Goal: Book appointment/travel/reservation

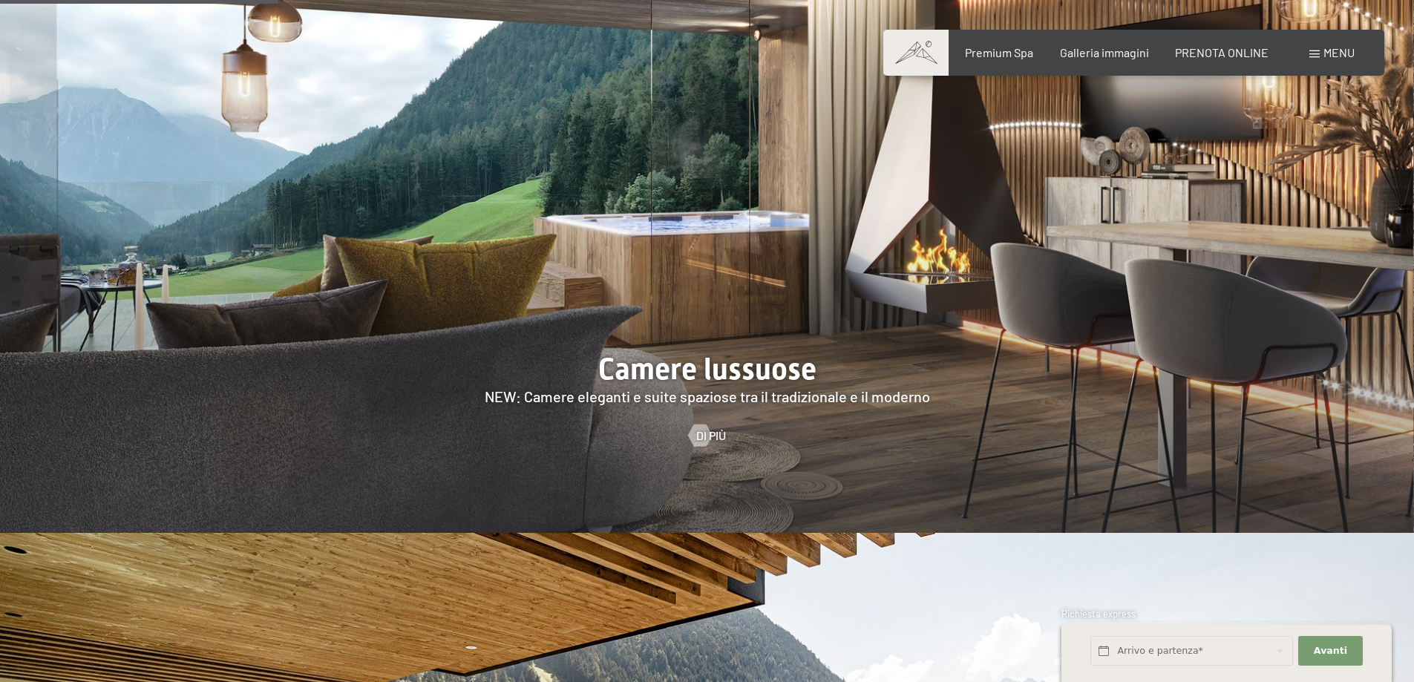
scroll to position [1707, 0]
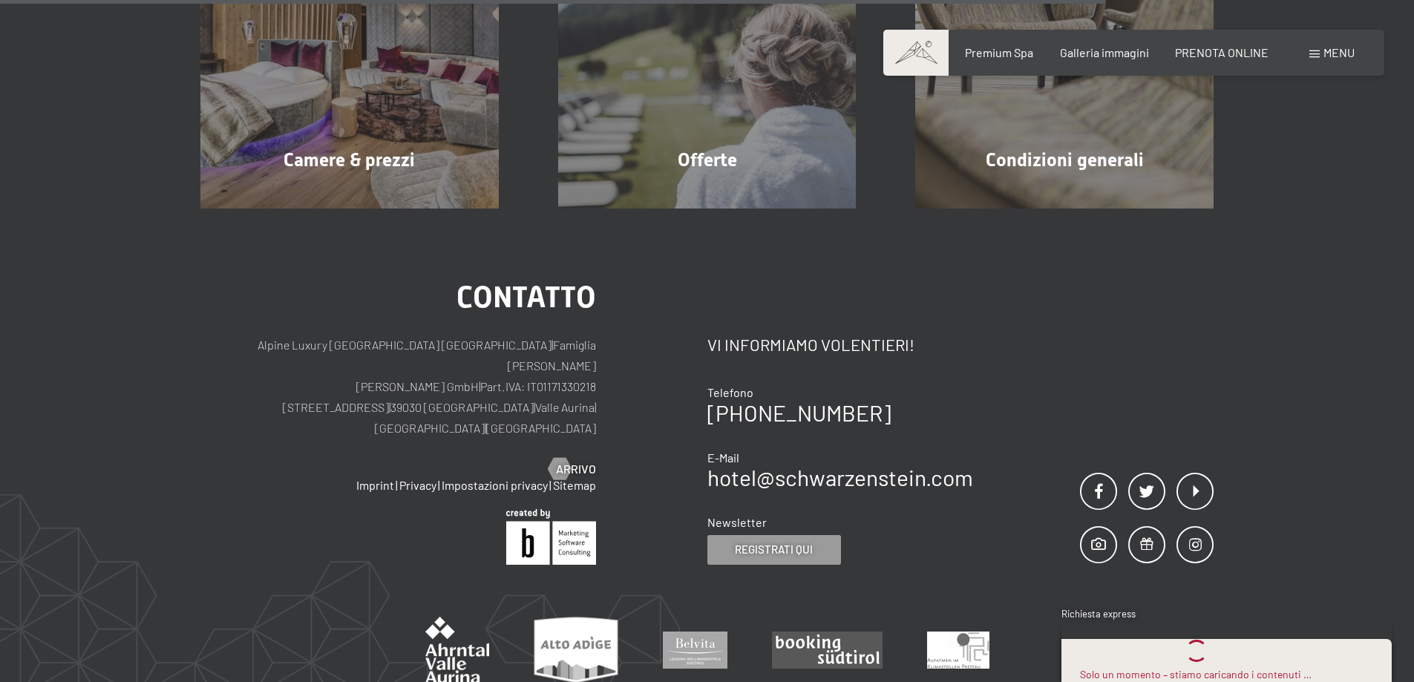
click at [1317, 56] on span at bounding box center [1314, 53] width 10 height 7
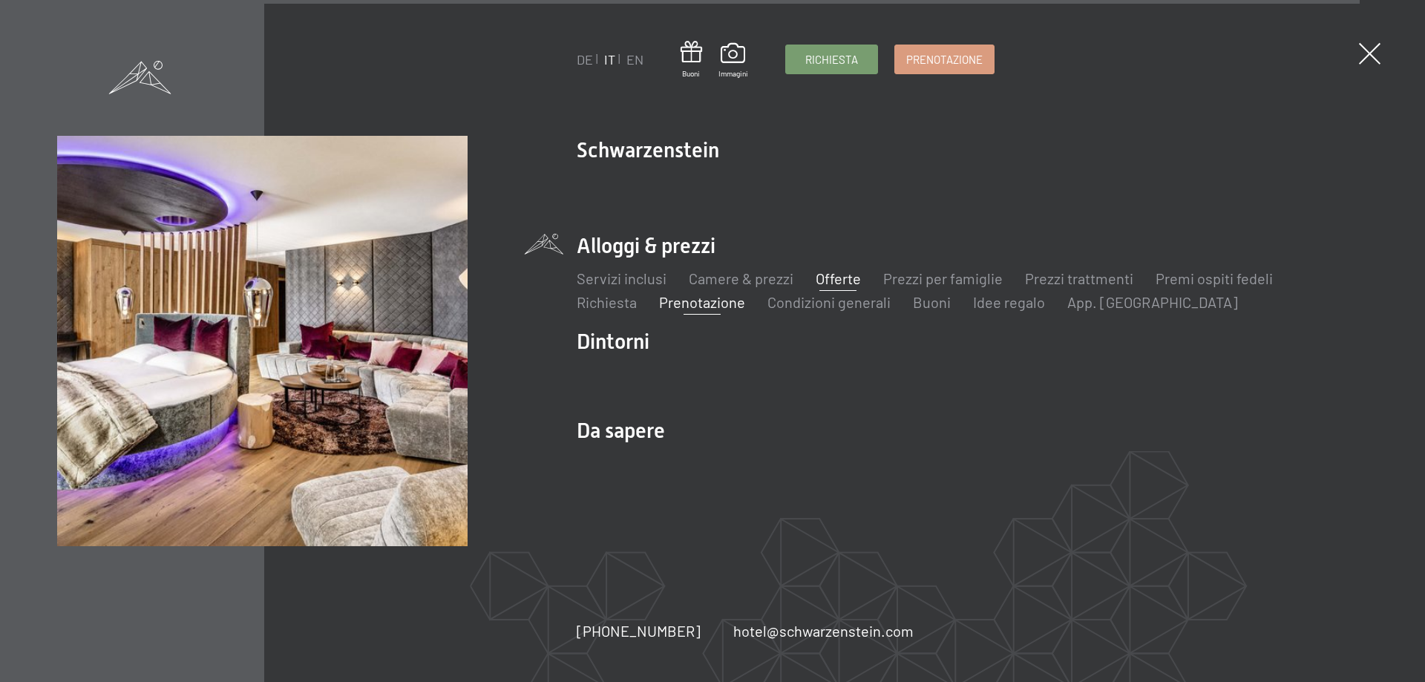
scroll to position [4883, 0]
click at [846, 273] on link "Offerte" at bounding box center [837, 278] width 45 height 18
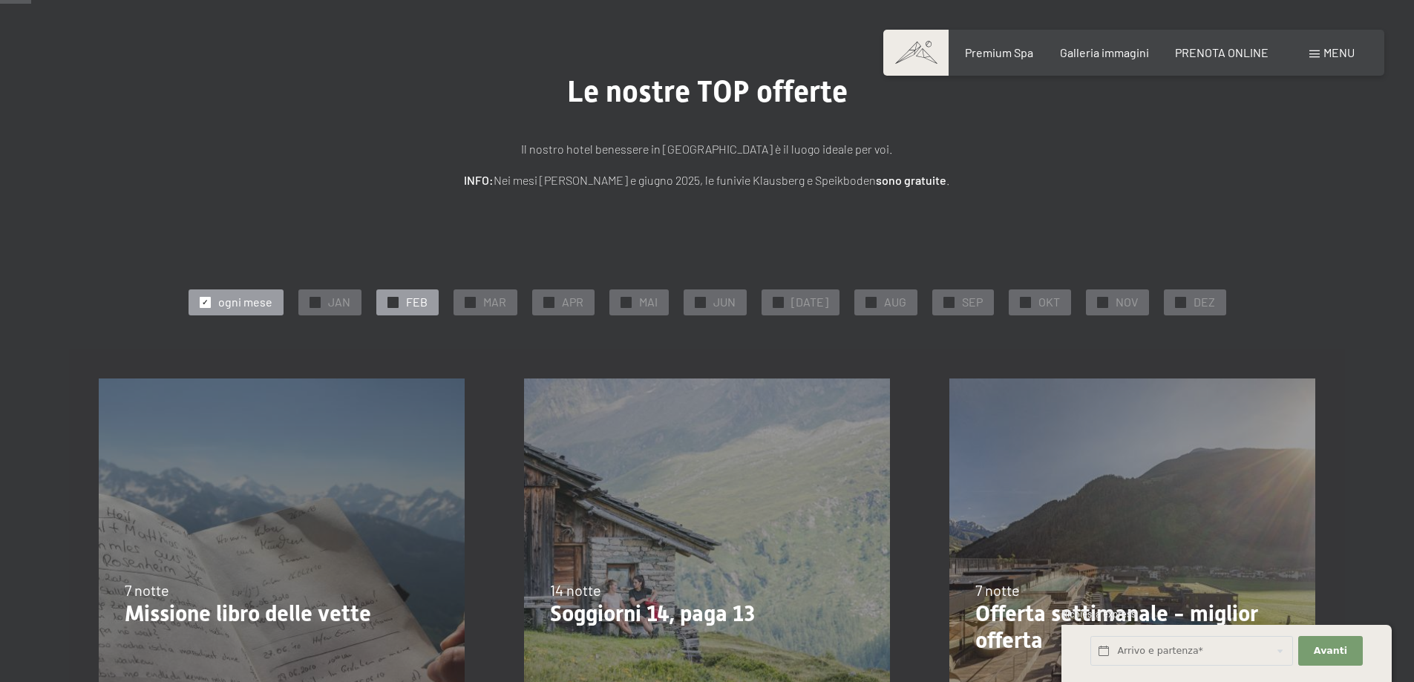
click at [396, 301] on span "✓" at bounding box center [393, 302] width 6 height 10
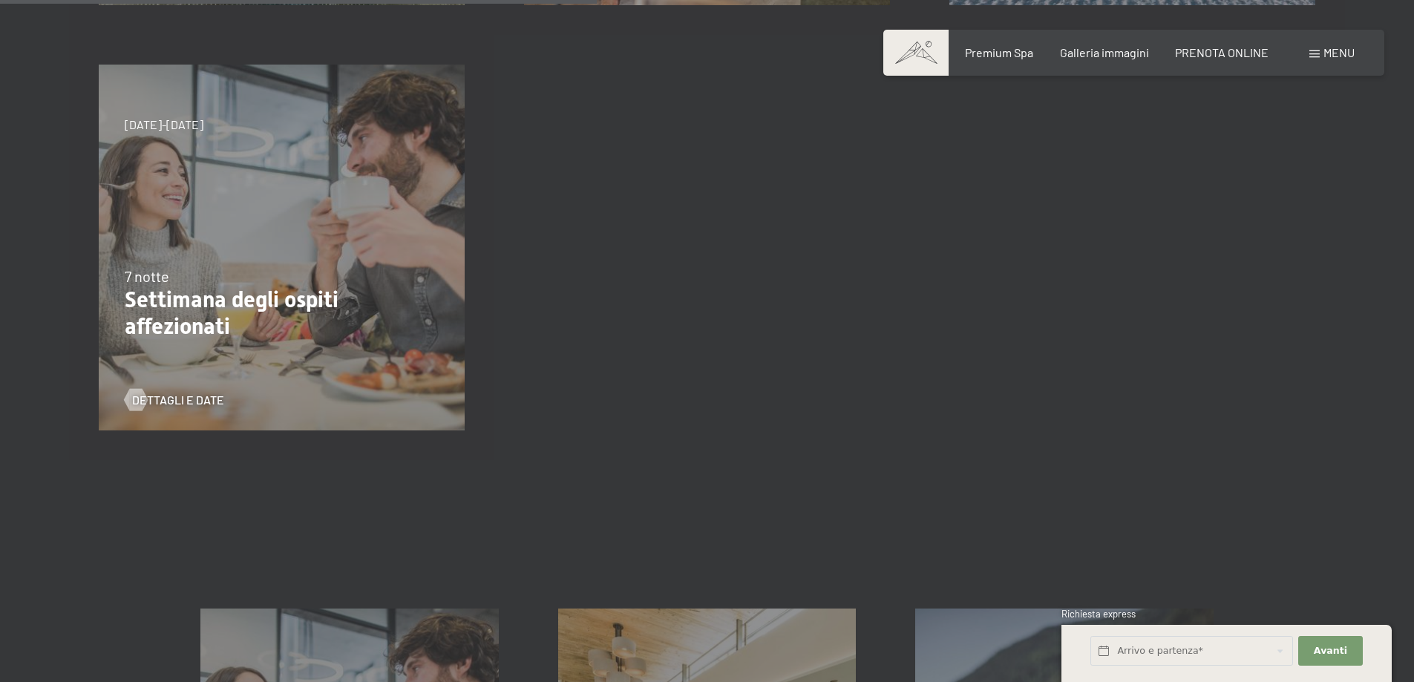
scroll to position [520, 0]
